Goal: Information Seeking & Learning: Learn about a topic

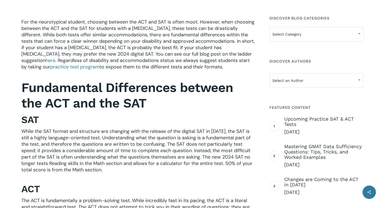
scroll to position [165, 0]
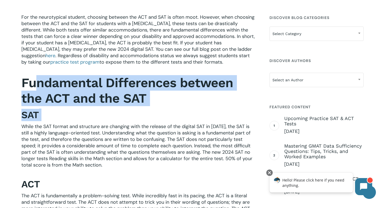
drag, startPoint x: 34, startPoint y: 83, endPoint x: 135, endPoint y: 114, distance: 106.0
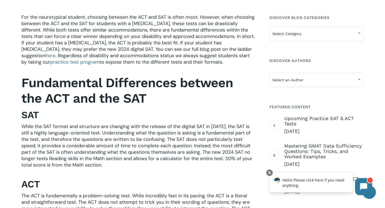
click at [65, 100] on b "Fundamental Differences between the ACT and the SAT" at bounding box center [127, 90] width 212 height 31
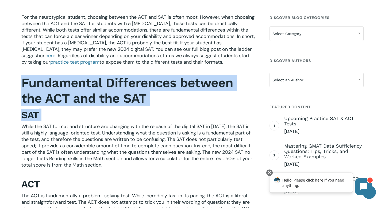
drag, startPoint x: 21, startPoint y: 80, endPoint x: 92, endPoint y: 120, distance: 81.8
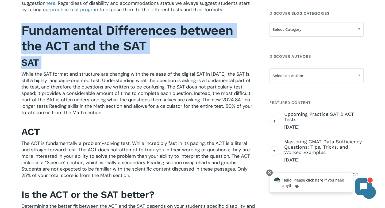
scroll to position [218, 0]
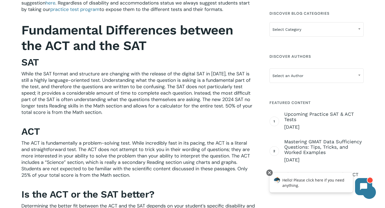
drag, startPoint x: 116, startPoint y: 75, endPoint x: 150, endPoint y: 108, distance: 47.1
click at [150, 108] on span "While the SAT format and structure are changing with the release of the digital…" at bounding box center [136, 93] width 231 height 45
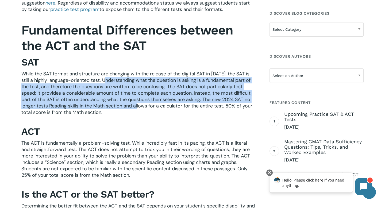
drag, startPoint x: 112, startPoint y: 78, endPoint x: 142, endPoint y: 107, distance: 42.2
click at [142, 107] on span "While the SAT format and structure are changing with the release of the digital…" at bounding box center [136, 93] width 231 height 45
click at [63, 101] on span "While the SAT format and structure are changing with the release of the digital…" at bounding box center [136, 93] width 231 height 45
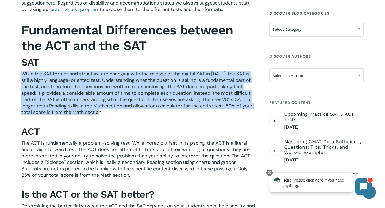
drag, startPoint x: 22, startPoint y: 73, endPoint x: 120, endPoint y: 113, distance: 105.7
click at [120, 113] on p "While the SAT format and structure are changing with the release of the digital…" at bounding box center [138, 97] width 234 height 52
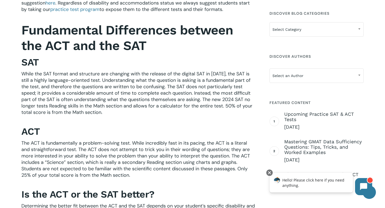
click at [88, 104] on span "While the SAT format and structure are changing with the release of the digital…" at bounding box center [136, 93] width 231 height 45
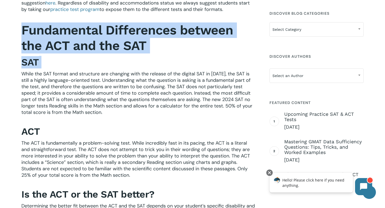
drag, startPoint x: 23, startPoint y: 32, endPoint x: 60, endPoint y: 62, distance: 47.5
click at [60, 62] on h3 "SAT" at bounding box center [138, 62] width 234 height 12
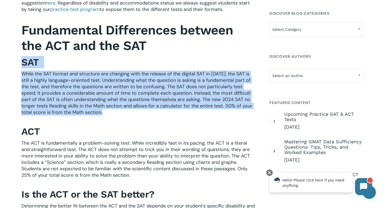
drag, startPoint x: 21, startPoint y: 61, endPoint x: 125, endPoint y: 125, distance: 122.1
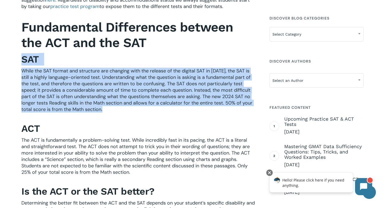
scroll to position [213, 0]
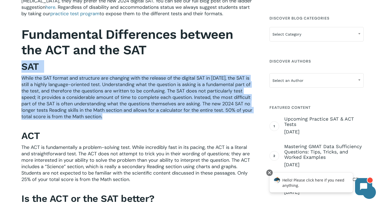
click at [60, 82] on span "While the SAT format and structure are changing with the release of the digital…" at bounding box center [136, 97] width 231 height 45
drag, startPoint x: 45, startPoint y: 78, endPoint x: 99, endPoint y: 129, distance: 74.4
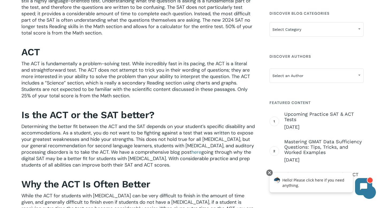
scroll to position [299, 0]
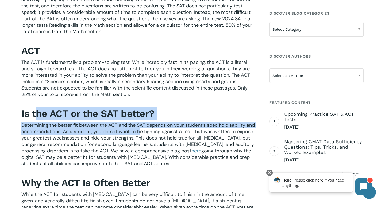
drag, startPoint x: 38, startPoint y: 116, endPoint x: 149, endPoint y: 133, distance: 112.4
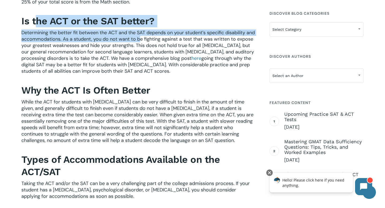
scroll to position [392, 0]
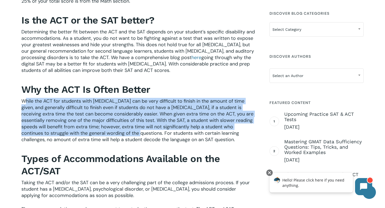
drag, startPoint x: 26, startPoint y: 101, endPoint x: 114, endPoint y: 135, distance: 94.4
click at [115, 135] on span "While the ACT for students with [MEDICAL_DATA] can be very difficult to finish …" at bounding box center [137, 120] width 232 height 45
click at [211, 104] on span "While the ACT for students with [MEDICAL_DATA] can be very difficult to finish …" at bounding box center [137, 120] width 232 height 45
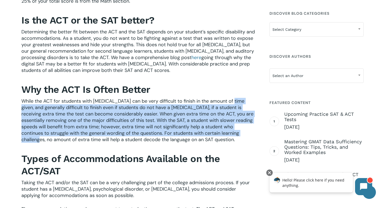
drag, startPoint x: 225, startPoint y: 99, endPoint x: 231, endPoint y: 135, distance: 36.5
click at [231, 135] on span "While the ACT for students with [MEDICAL_DATA] can be very difficult to finish …" at bounding box center [137, 120] width 232 height 45
click at [94, 109] on span "While the ACT for students with [MEDICAL_DATA] can be very difficult to finish …" at bounding box center [137, 120] width 232 height 45
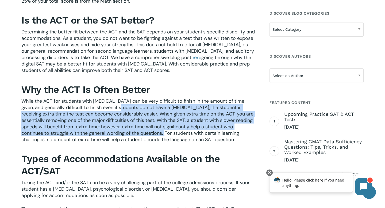
drag, startPoint x: 110, startPoint y: 110, endPoint x: 138, endPoint y: 137, distance: 39.0
click at [138, 137] on span "While the ACT for students with [MEDICAL_DATA] can be very difficult to finish …" at bounding box center [137, 120] width 232 height 45
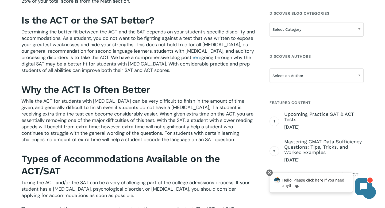
click at [70, 119] on span "While the ACT for students with [MEDICAL_DATA] can be very difficult to finish …" at bounding box center [137, 120] width 232 height 45
drag, startPoint x: 88, startPoint y: 118, endPoint x: 117, endPoint y: 119, distance: 29.2
click at [118, 119] on span "While the ACT for students with [MEDICAL_DATA] can be very difficult to finish …" at bounding box center [137, 120] width 232 height 45
drag, startPoint x: 130, startPoint y: 114, endPoint x: 158, endPoint y: 116, distance: 28.4
click at [157, 116] on span "While the ACT for students with [MEDICAL_DATA] can be very difficult to finish …" at bounding box center [137, 120] width 232 height 45
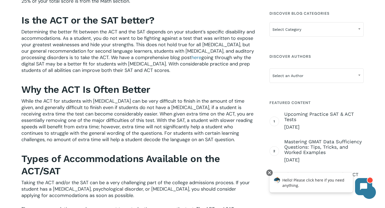
drag, startPoint x: 158, startPoint y: 116, endPoint x: 141, endPoint y: 122, distance: 18.4
click at [143, 123] on span "While the ACT for students with [MEDICAL_DATA] can be very difficult to finish …" at bounding box center [137, 120] width 232 height 45
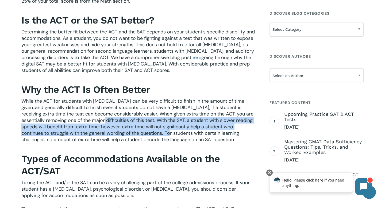
drag, startPoint x: 79, startPoint y: 118, endPoint x: 144, endPoint y: 131, distance: 66.1
click at [144, 132] on span "While the ACT for students with [MEDICAL_DATA] can be very difficult to finish …" at bounding box center [137, 120] width 232 height 45
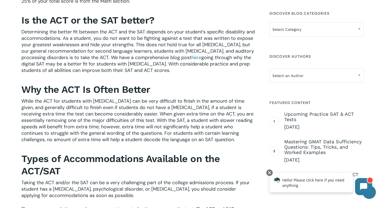
click at [132, 139] on span "While the ACT for students with [MEDICAL_DATA] can be very difficult to finish …" at bounding box center [137, 120] width 232 height 45
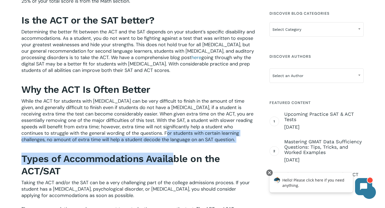
drag, startPoint x: 141, startPoint y: 133, endPoint x: 174, endPoint y: 153, distance: 38.8
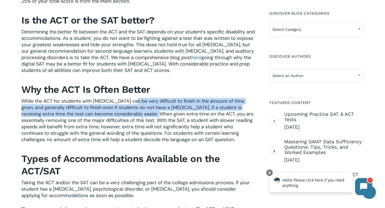
drag, startPoint x: 128, startPoint y: 104, endPoint x: 136, endPoint y: 115, distance: 14.1
click at [136, 115] on span "While the ACT for students with [MEDICAL_DATA] can be very difficult to finish …" at bounding box center [137, 120] width 232 height 45
click at [77, 115] on span "While the ACT for students with [MEDICAL_DATA] can be very difficult to finish …" at bounding box center [137, 120] width 232 height 45
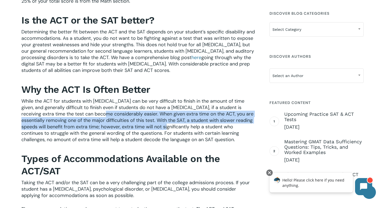
drag, startPoint x: 77, startPoint y: 115, endPoint x: 144, endPoint y: 124, distance: 68.3
click at [144, 124] on span "While the ACT for students with [MEDICAL_DATA] can be very difficult to finish …" at bounding box center [137, 120] width 232 height 45
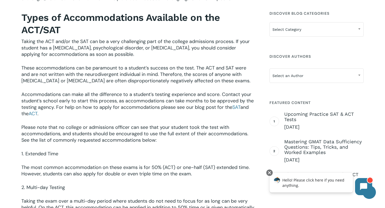
scroll to position [533, 0]
drag, startPoint x: 39, startPoint y: 39, endPoint x: 75, endPoint y: 63, distance: 43.5
click at [76, 63] on p "Taking the ACT and/or the SAT can be a very challenging part of the college adm…" at bounding box center [138, 52] width 234 height 26
drag, startPoint x: 34, startPoint y: 66, endPoint x: 58, endPoint y: 89, distance: 32.3
click at [58, 89] on p "These accommodations can be paramount to a student’s success on the test. The A…" at bounding box center [138, 78] width 234 height 26
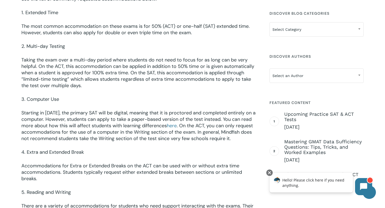
scroll to position [675, 0]
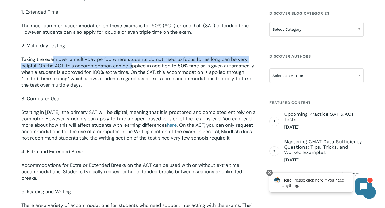
drag, startPoint x: 53, startPoint y: 68, endPoint x: 132, endPoint y: 75, distance: 79.8
click at [132, 76] on span "Taking the exam over a multi-day period where students do not need to focus for…" at bounding box center [137, 72] width 233 height 32
click at [113, 71] on span "Taking the exam over a multi-day period where students do not need to focus for…" at bounding box center [137, 72] width 233 height 32
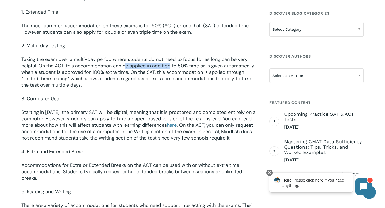
drag, startPoint x: 126, startPoint y: 70, endPoint x: 170, endPoint y: 76, distance: 44.3
click at [170, 76] on span "Taking the exam over a multi-day period where students do not need to focus for…" at bounding box center [137, 72] width 233 height 32
click at [67, 77] on span "Taking the exam over a multi-day period where students do not need to focus for…" at bounding box center [137, 72] width 233 height 32
drag, startPoint x: 97, startPoint y: 75, endPoint x: 160, endPoint y: 90, distance: 65.4
click at [160, 90] on p "Taking the exam over a multi-day period where students do not need to focus for…" at bounding box center [138, 75] width 234 height 39
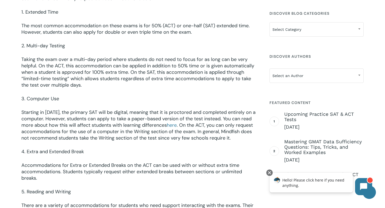
click at [100, 87] on span "Taking the exam over a multi-day period where students do not need to focus for…" at bounding box center [137, 72] width 233 height 32
drag, startPoint x: 162, startPoint y: 79, endPoint x: 192, endPoint y: 91, distance: 31.6
click at [192, 91] on p "Taking the exam over a multi-day period where students do not need to focus for…" at bounding box center [138, 75] width 234 height 39
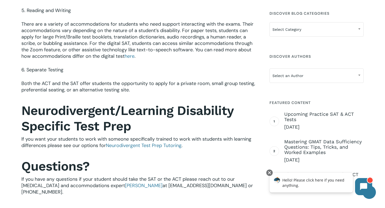
scroll to position [857, 0]
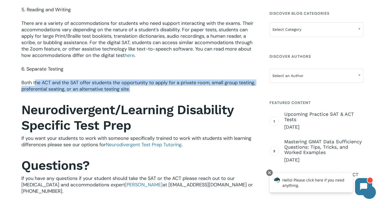
drag, startPoint x: 35, startPoint y: 90, endPoint x: 57, endPoint y: 104, distance: 26.0
click at [57, 100] on p "Both the ACT and the SAT offer students the opportunity to apply for a private …" at bounding box center [138, 89] width 234 height 20
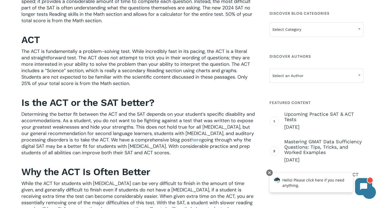
scroll to position [310, 0]
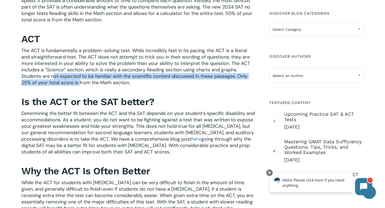
drag, startPoint x: 54, startPoint y: 74, endPoint x: 79, endPoint y: 79, distance: 25.2
click at [79, 80] on span "The ACT is fundamentally a problem-solving test. While incredibly fast in its p…" at bounding box center [135, 66] width 229 height 39
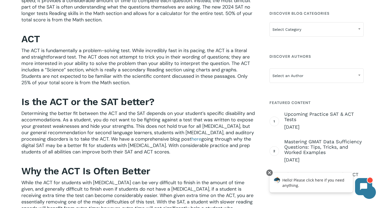
click at [188, 79] on span "The ACT is fundamentally a problem-solving test. While incredibly fast in its p…" at bounding box center [135, 66] width 229 height 39
drag, startPoint x: 189, startPoint y: 79, endPoint x: 210, endPoint y: 84, distance: 21.2
click at [210, 84] on p "The ACT is fundamentally a problem-solving test. While incredibly fast in its p…" at bounding box center [138, 70] width 234 height 46
click at [125, 80] on span "The ACT is fundamentally a problem-solving test. While incredibly fast in its p…" at bounding box center [135, 66] width 229 height 39
drag, startPoint x: 98, startPoint y: 81, endPoint x: 132, endPoint y: 84, distance: 34.9
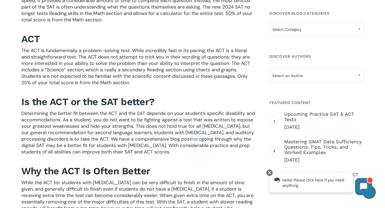
click at [132, 84] on p "The ACT is fundamentally a problem-solving test. While incredibly fast in its p…" at bounding box center [138, 70] width 234 height 46
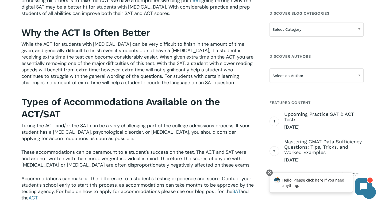
scroll to position [452, 0]
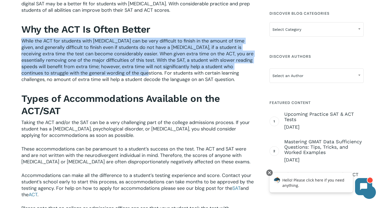
drag, startPoint x: 55, startPoint y: 37, endPoint x: 124, endPoint y: 73, distance: 77.7
click at [124, 72] on div "For the neurotypical student, choosing between the ACT and SAT is often moot. H…" at bounding box center [138, 163] width 234 height 873
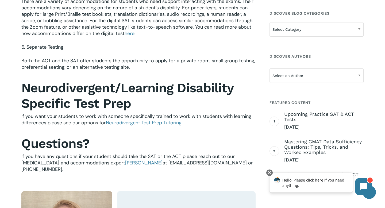
scroll to position [880, 0]
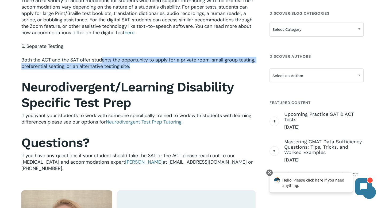
drag, startPoint x: 103, startPoint y: 66, endPoint x: 139, endPoint y: 80, distance: 38.7
click at [139, 77] on p "Both the ACT and the SAT offer students the opportunity to apply for a private …" at bounding box center [138, 67] width 234 height 20
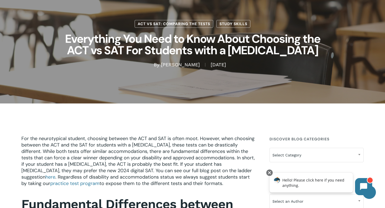
scroll to position [0, 0]
